Goal: Navigation & Orientation: Find specific page/section

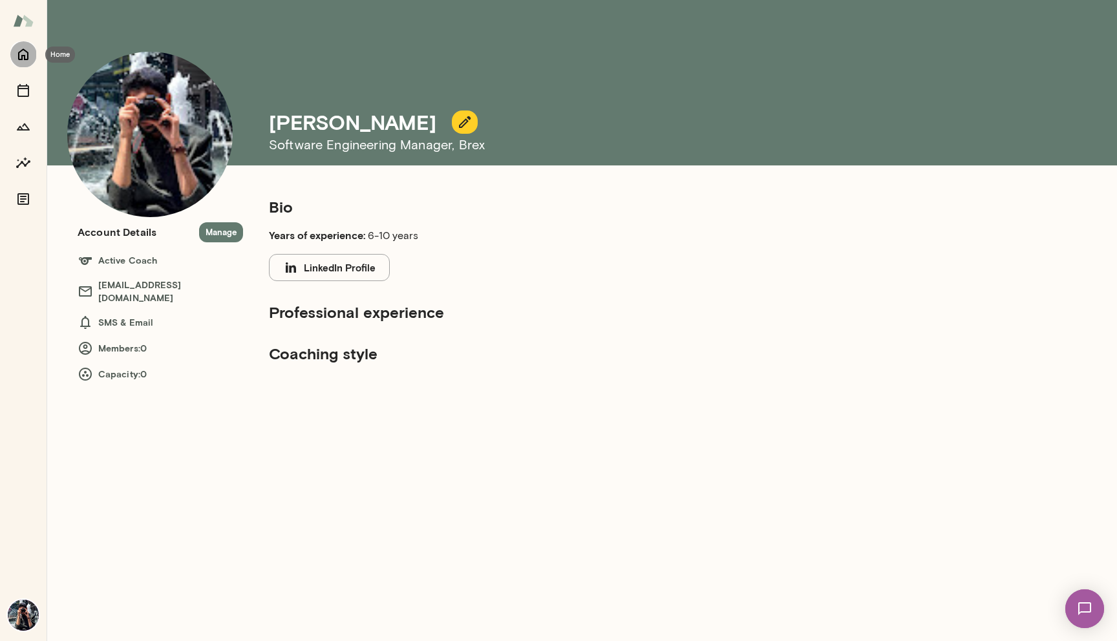
click at [23, 47] on icon "Home" at bounding box center [24, 55] width 16 height 16
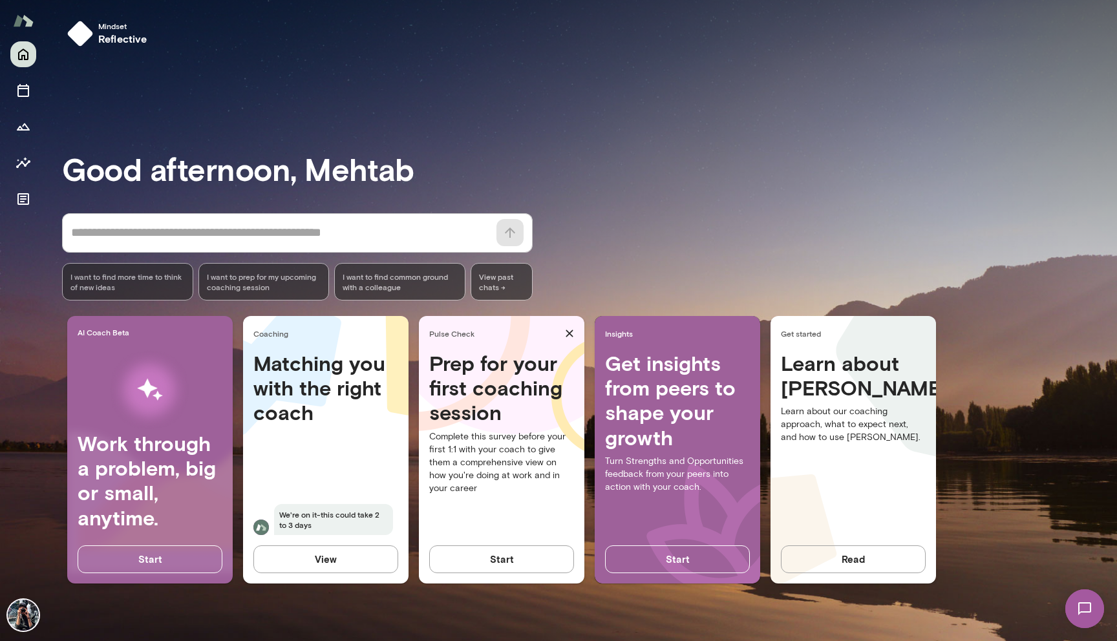
click at [20, 40] on div at bounding box center [23, 20] width 47 height 41
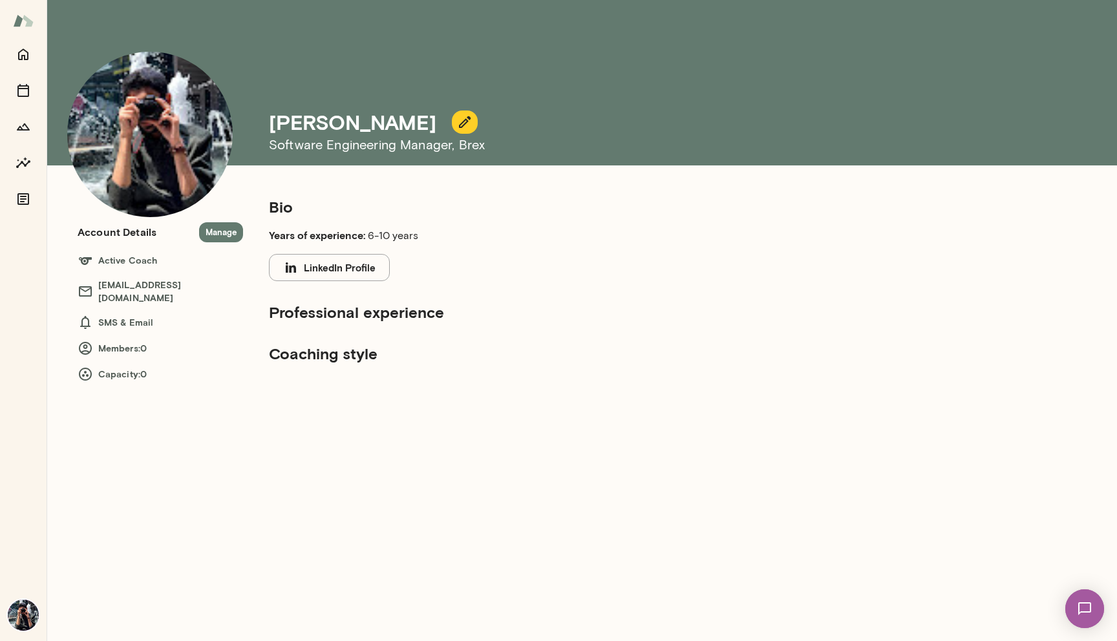
click at [127, 263] on h6 "Active Coach" at bounding box center [160, 261] width 165 height 16
click at [125, 341] on h6 "Members: 0" at bounding box center [160, 349] width 165 height 16
click at [361, 315] on h5 "Professional experience" at bounding box center [486, 312] width 434 height 21
click at [22, 61] on icon "Home" at bounding box center [24, 55] width 16 height 16
click at [21, 54] on icon "Home" at bounding box center [24, 55] width 16 height 16
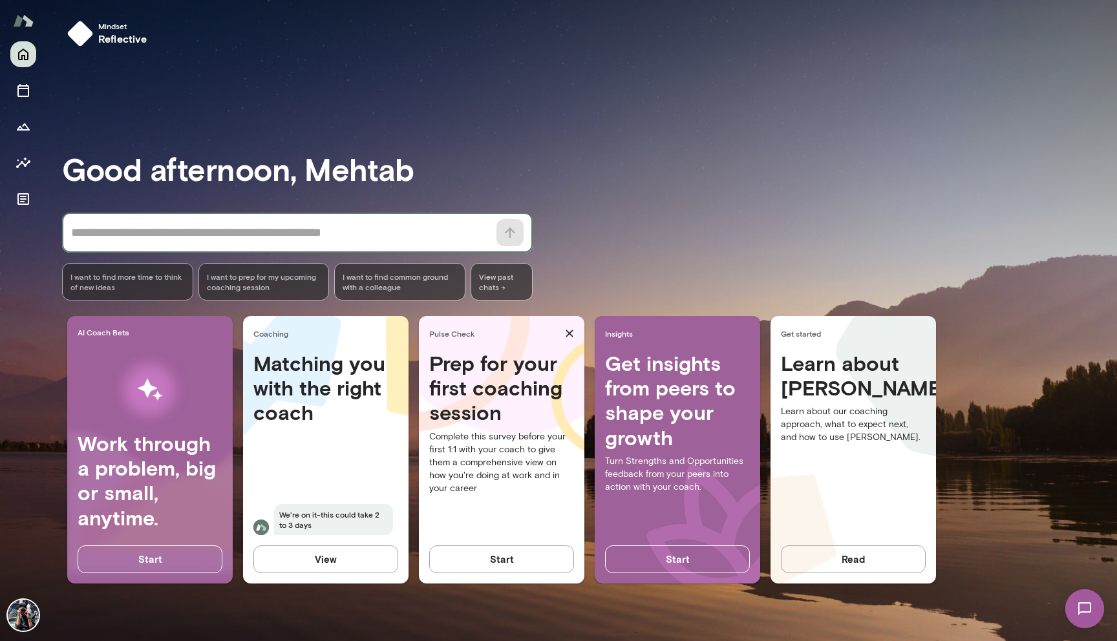
click at [197, 240] on textarea at bounding box center [279, 233] width 417 height 18
type textarea "*****"
click at [94, 239] on textarea "*****" at bounding box center [279, 233] width 417 height 18
click at [21, 617] on img at bounding box center [23, 615] width 31 height 31
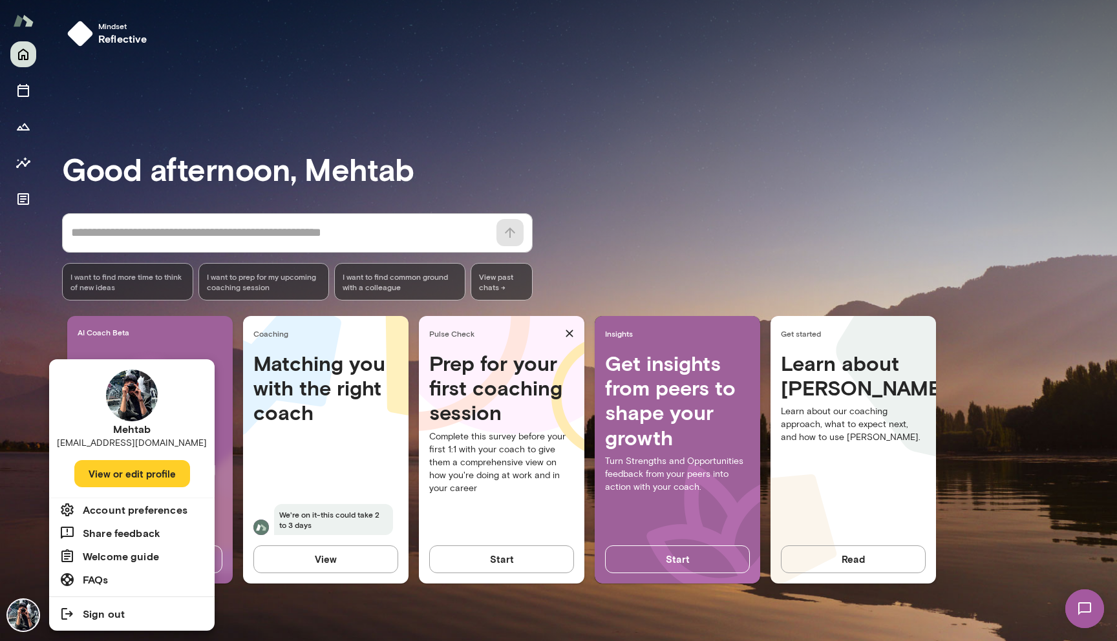
click at [18, 164] on div at bounding box center [558, 320] width 1117 height 641
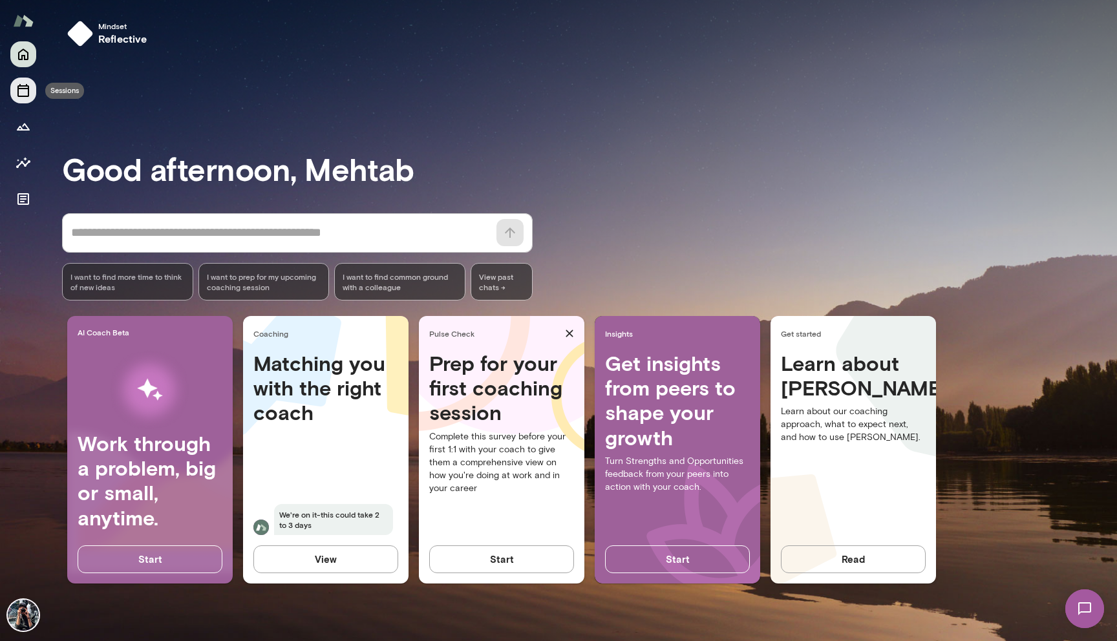
click at [24, 92] on icon "Sessions" at bounding box center [24, 91] width 16 height 16
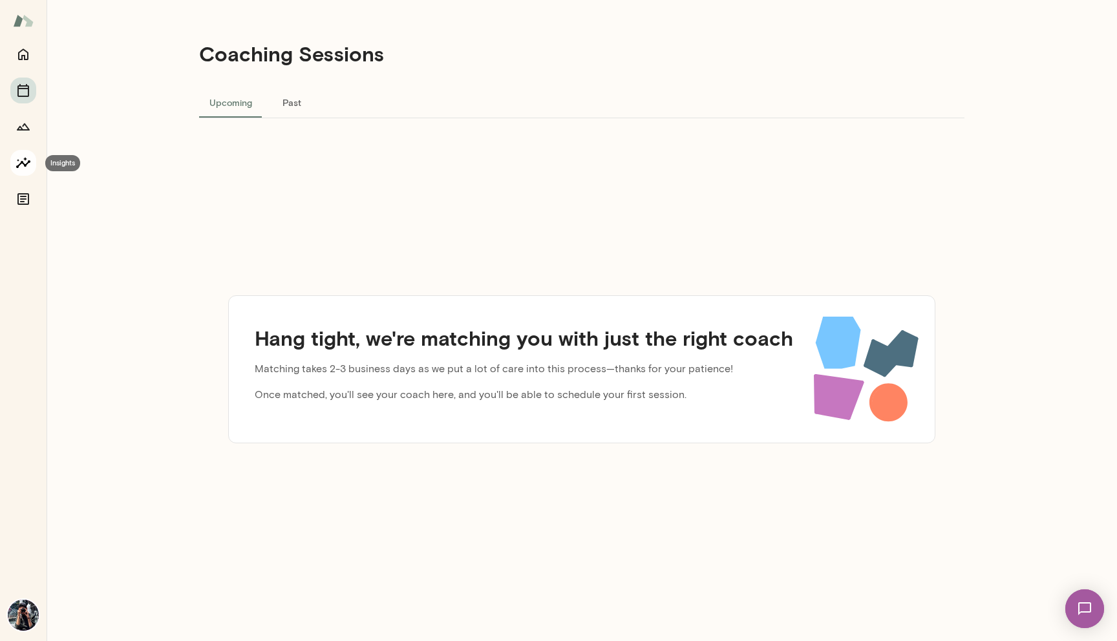
click at [24, 169] on icon "Insights" at bounding box center [24, 163] width 16 height 16
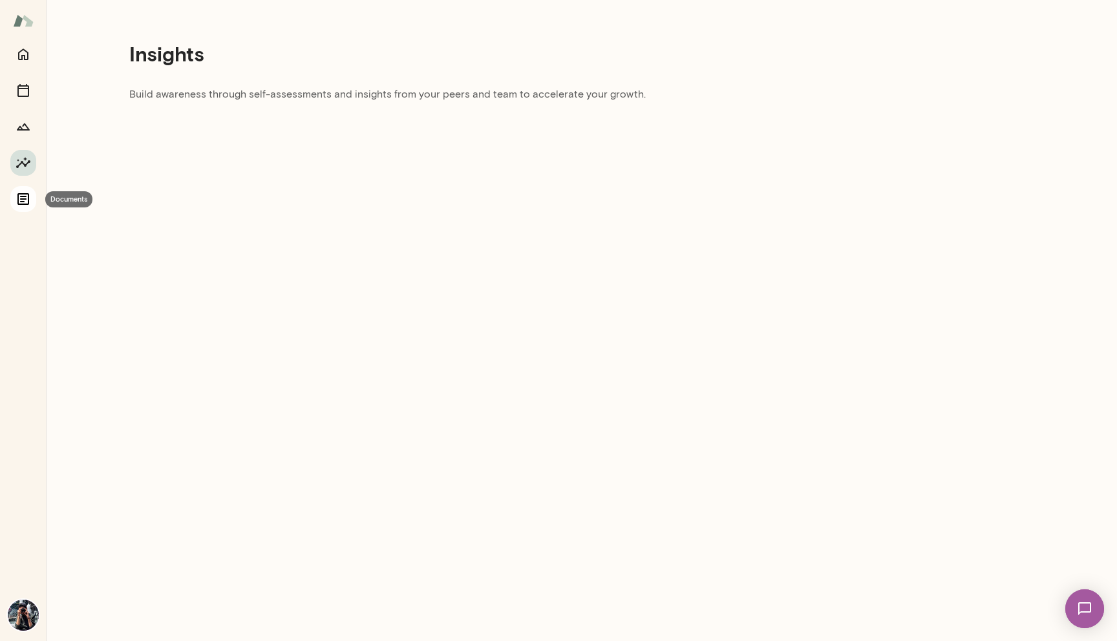
click at [25, 200] on icon "Documents" at bounding box center [24, 199] width 16 height 16
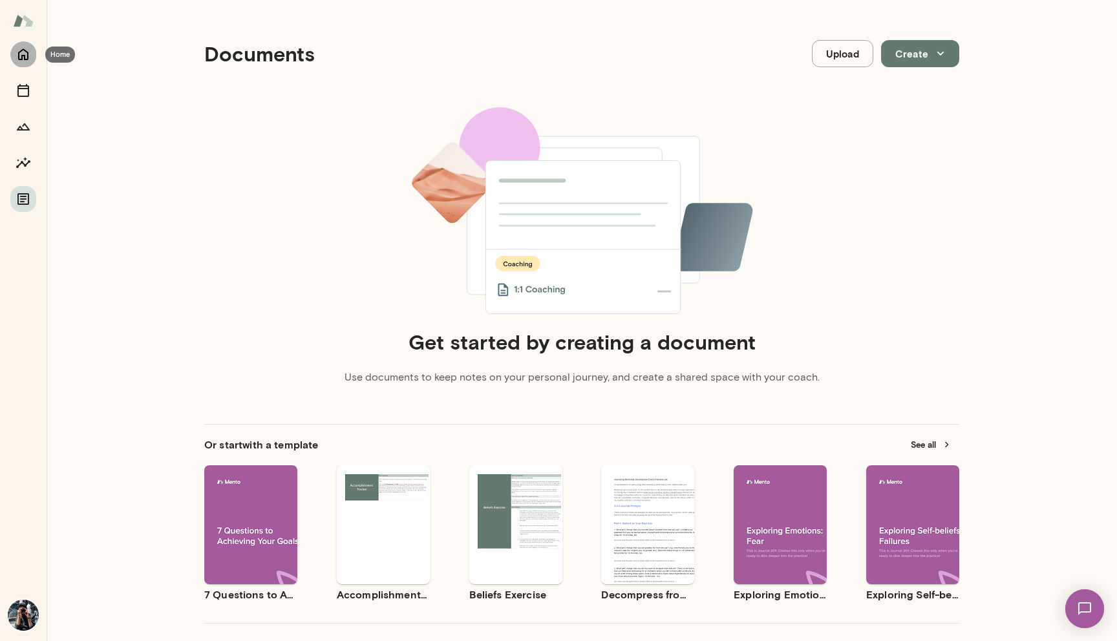
click at [23, 43] on button "Home" at bounding box center [23, 54] width 26 height 26
